Goal: Task Accomplishment & Management: Use online tool/utility

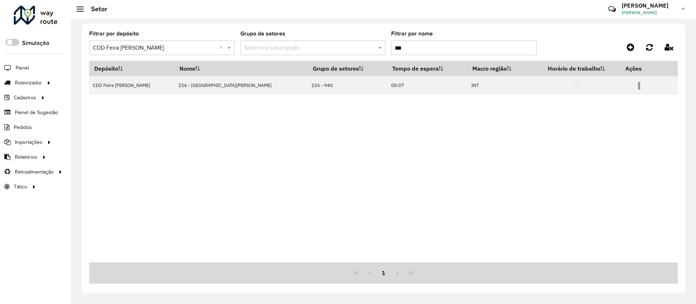
click at [0, 0] on span "Entregas" at bounding box center [0, 0] width 0 height 0
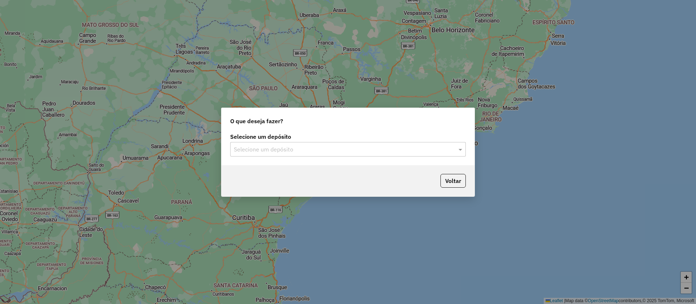
click at [297, 148] on input "text" at bounding box center [341, 149] width 214 height 9
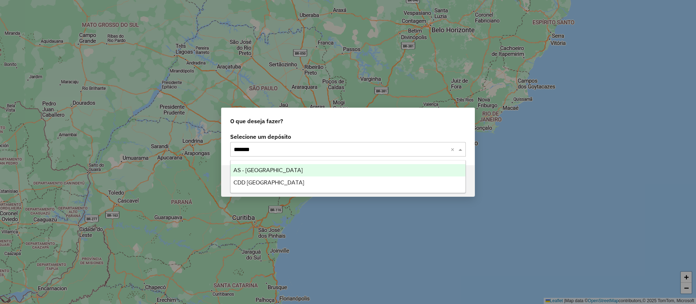
type input "********"
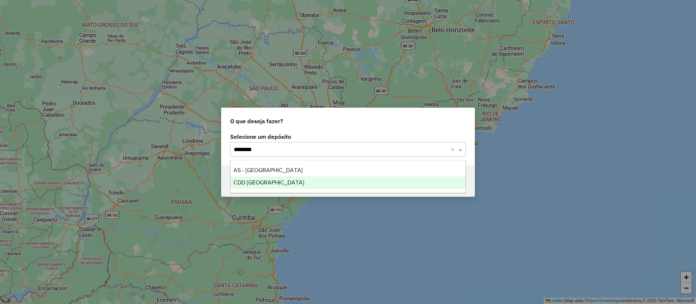
click at [249, 183] on span "CDD [GEOGRAPHIC_DATA]" at bounding box center [268, 182] width 71 height 6
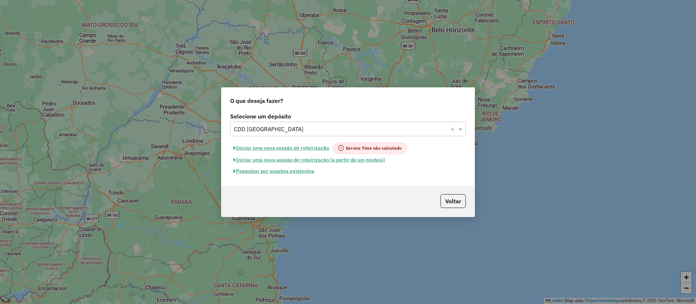
click at [299, 169] on button "Pesquisar por sessões existentes" at bounding box center [273, 171] width 87 height 11
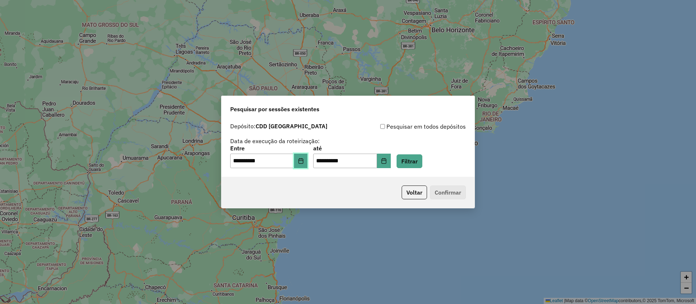
click at [302, 162] on button "Choose Date" at bounding box center [301, 161] width 14 height 14
click at [417, 158] on button "Filtrar" at bounding box center [410, 161] width 26 height 14
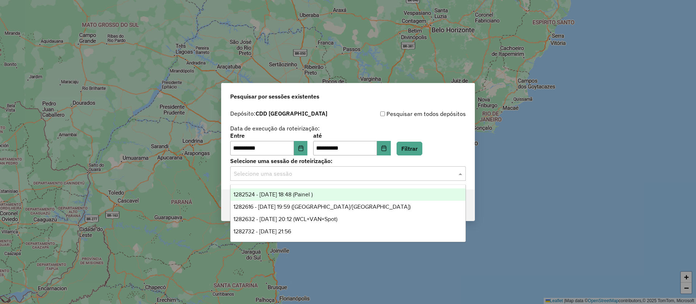
click at [306, 175] on input "text" at bounding box center [341, 174] width 214 height 9
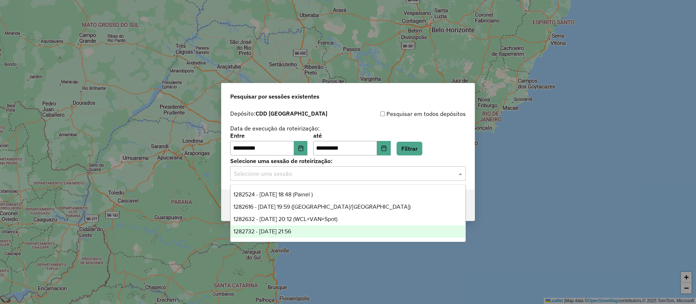
click at [291, 232] on span "1282732 - 25/09/2025 21:56" at bounding box center [262, 231] width 58 height 6
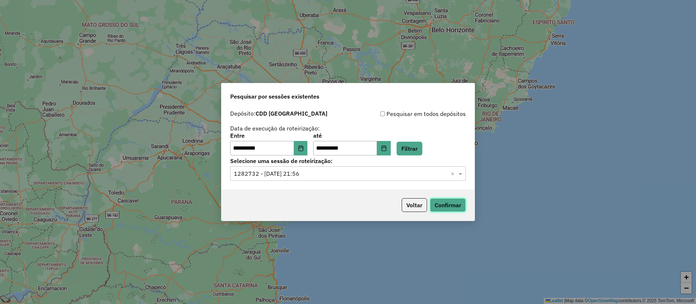
click at [452, 202] on button "Confirmar" at bounding box center [448, 205] width 36 height 14
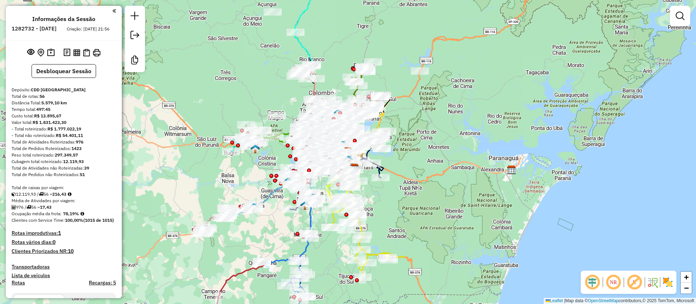
scroll to position [381, 0]
